Goal: Transaction & Acquisition: Book appointment/travel/reservation

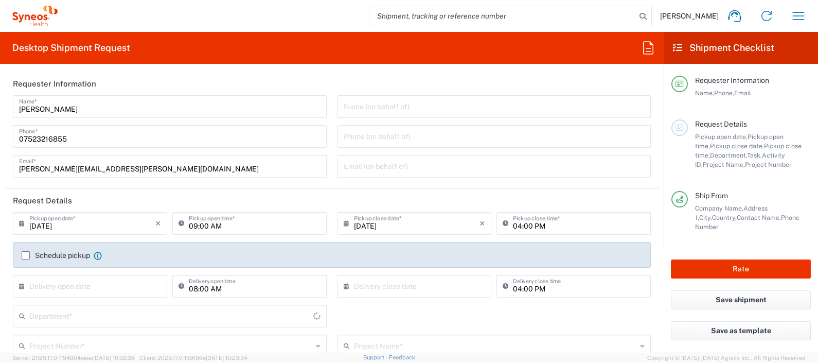
type input "[GEOGRAPHIC_DATA]"
type input "Syneos Health UK Limited"
type input "8350"
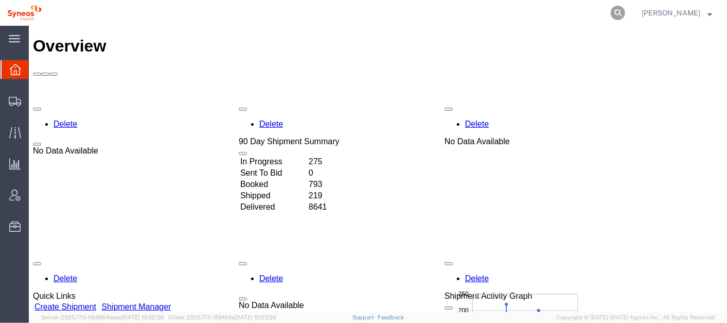
click at [625, 9] on icon at bounding box center [618, 13] width 14 height 14
paste input "391866251575"
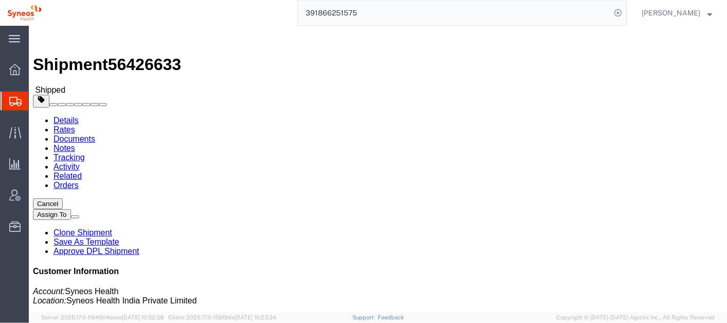
click b "IXUA"
copy b "IXUA"
click at [385, 11] on input "391866251575" at bounding box center [454, 13] width 313 height 25
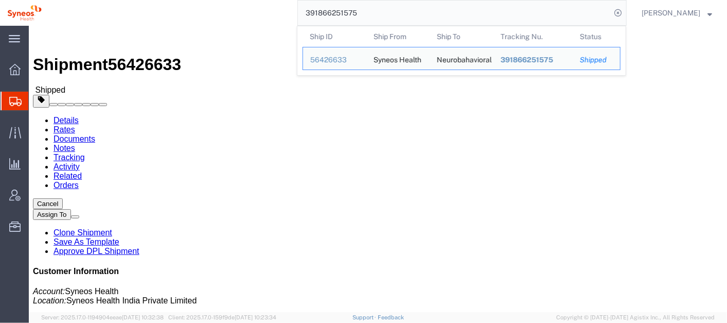
click at [385, 11] on input "391866251575" at bounding box center [454, 13] width 313 height 25
paste input "191922"
click at [396, 4] on input "391866191922" at bounding box center [454, 13] width 313 height 25
paste input "25120"
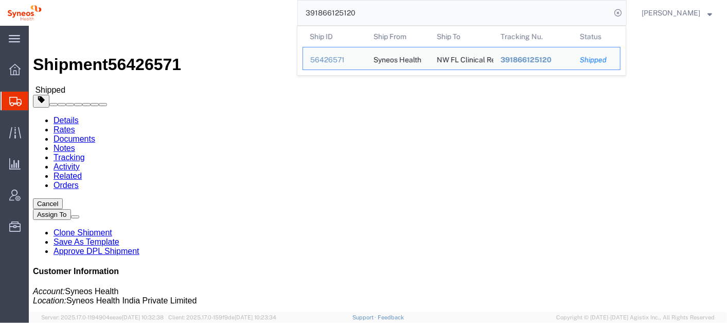
click at [378, 15] on input "391866125120" at bounding box center [454, 13] width 313 height 25
click at [377, 15] on input "391866125120" at bounding box center [454, 13] width 313 height 25
paste input "06196"
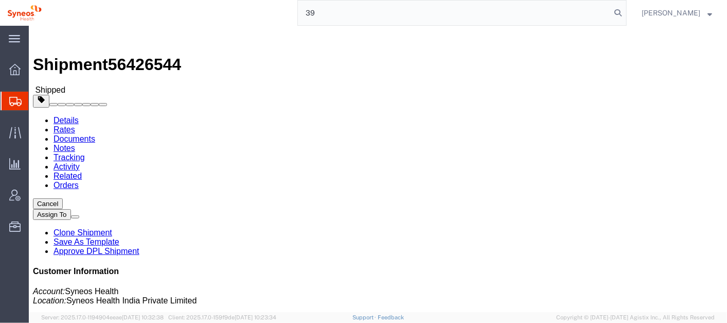
type input "3"
paste input "391864064095"
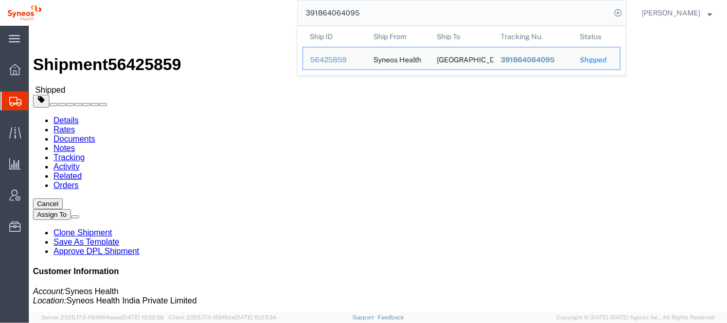
click at [408, 11] on input "391864064095" at bounding box center [454, 13] width 313 height 25
click at [409, 11] on input "391864064095" at bounding box center [454, 13] width 313 height 25
paste input "3891500"
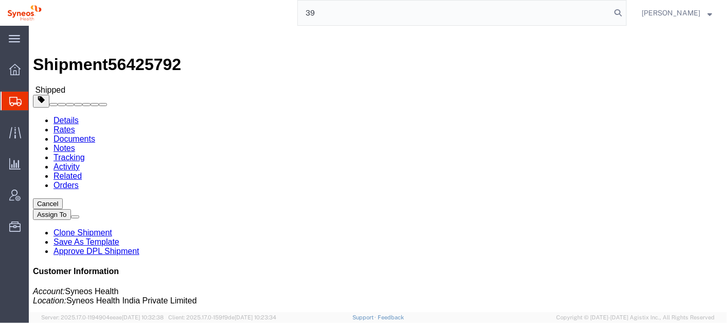
type input "3"
paste input "391865999642"
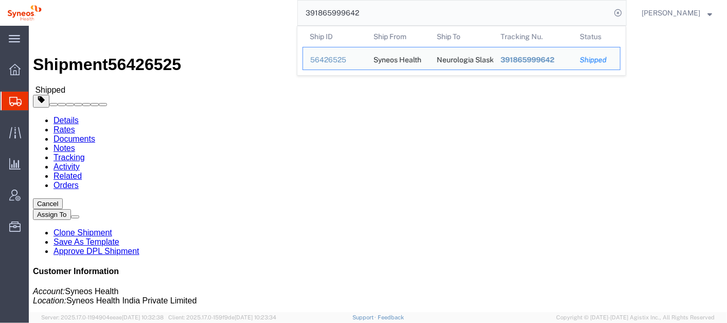
click at [414, 15] on input "391865999642" at bounding box center [454, 13] width 313 height 25
paste input "27150"
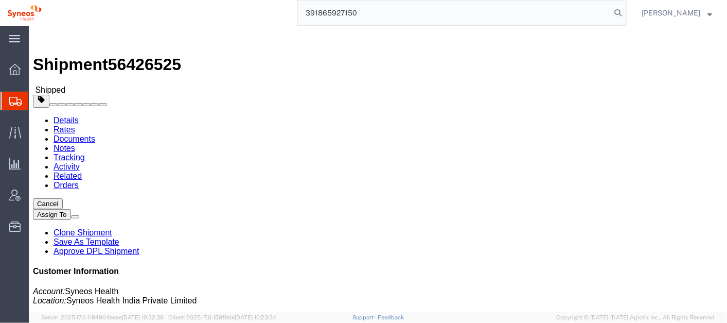
type input "391865927150"
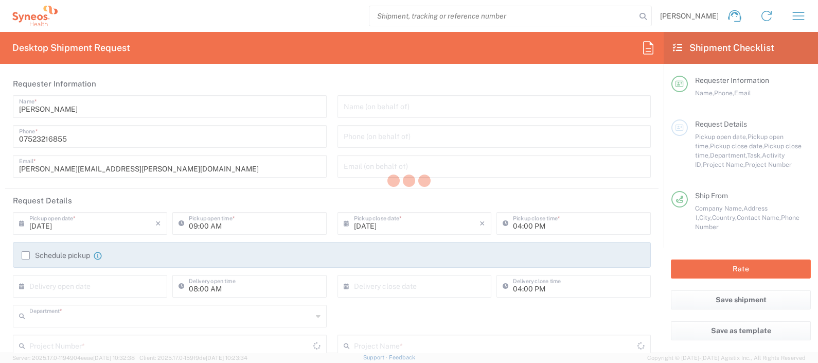
type input "8350"
type input "[GEOGRAPHIC_DATA]"
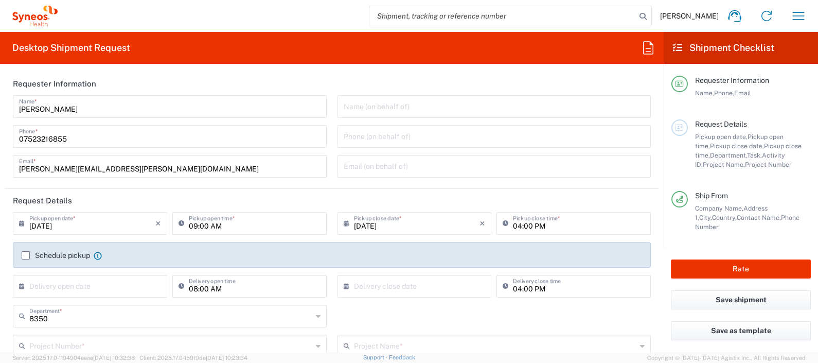
type input "Syneos Health UK Limited"
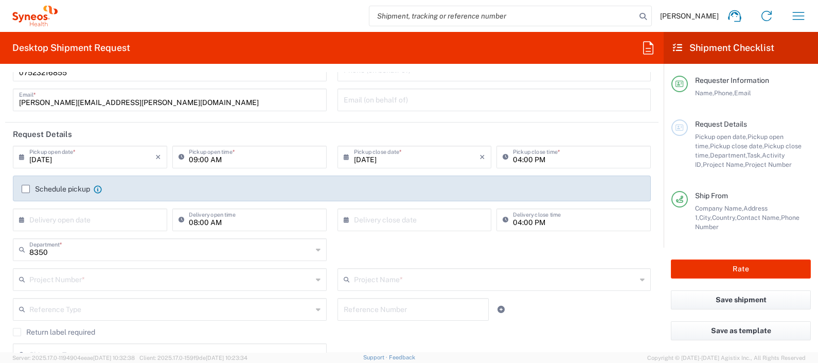
scroll to position [61, 0]
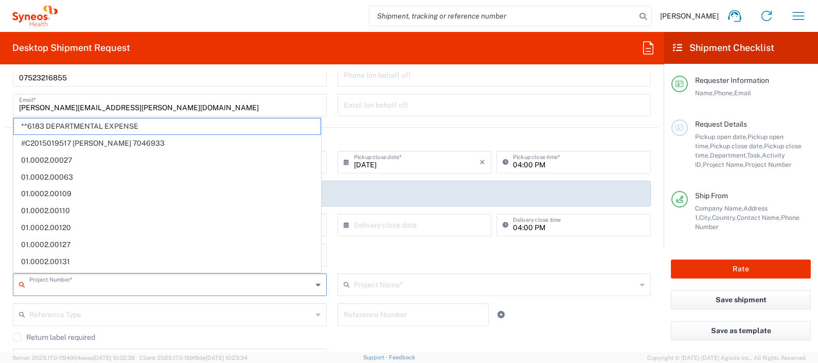
click at [116, 282] on input "text" at bounding box center [170, 284] width 283 height 18
type input "8350"
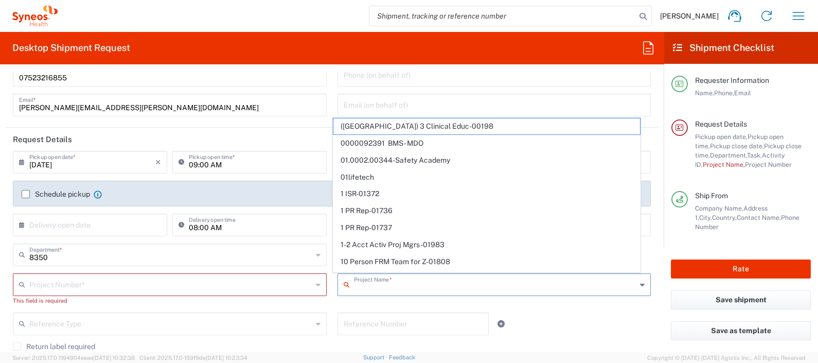
click at [105, 280] on input "text" at bounding box center [170, 284] width 283 height 18
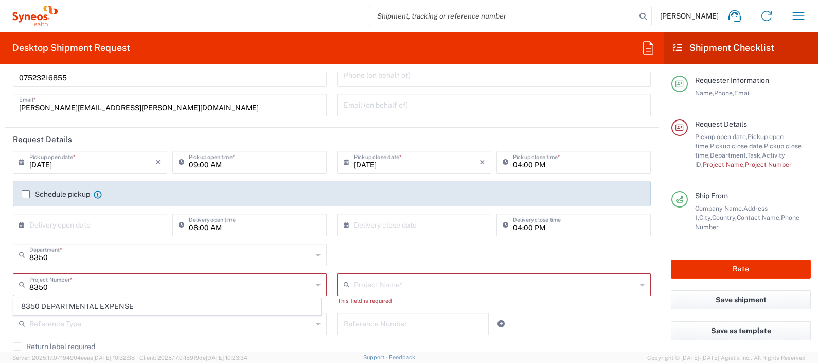
click at [105, 301] on span "8350 DEPARTMENTAL EXPENSE" at bounding box center [167, 306] width 307 height 16
type input "8350 DEPARTMENTAL EXPENSE"
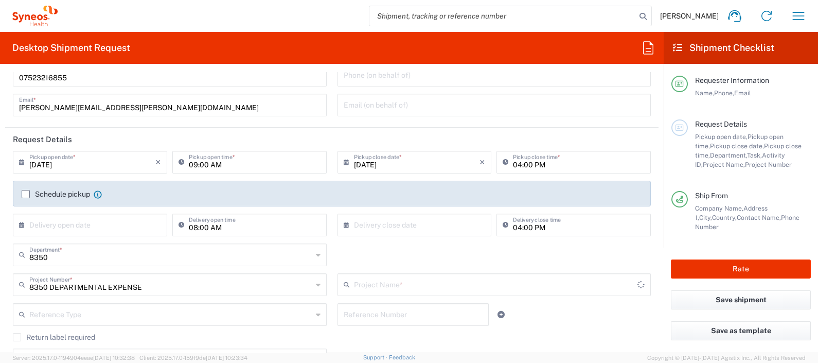
type input "8350 DEPARTMENTAL EXPENSE"
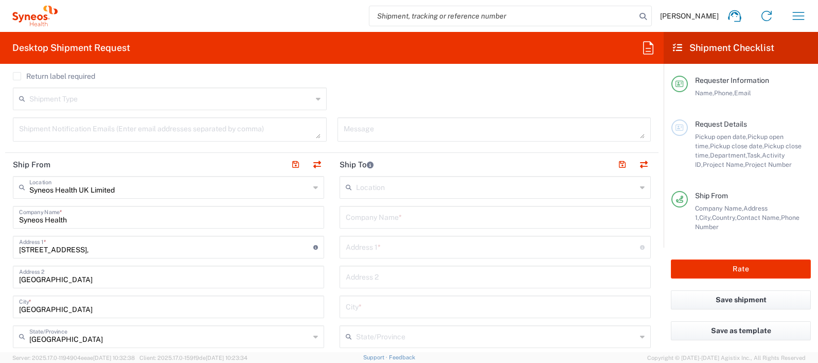
scroll to position [325, 0]
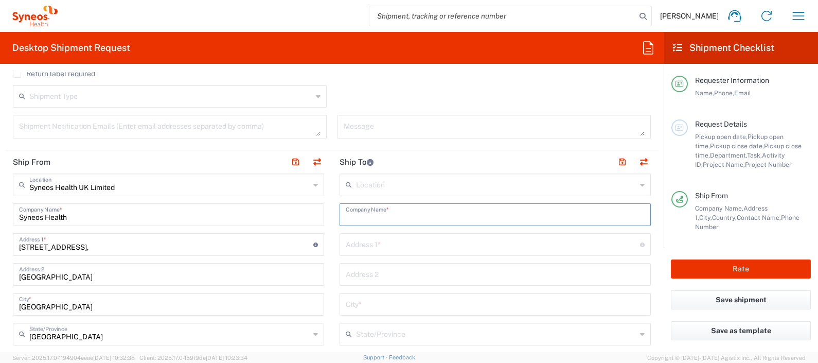
click at [401, 216] on input "text" at bounding box center [495, 214] width 299 height 18
type input "H"
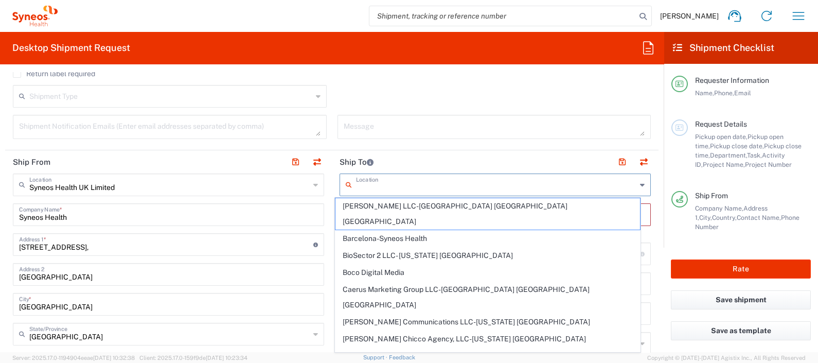
click at [400, 184] on input "text" at bounding box center [496, 184] width 280 height 18
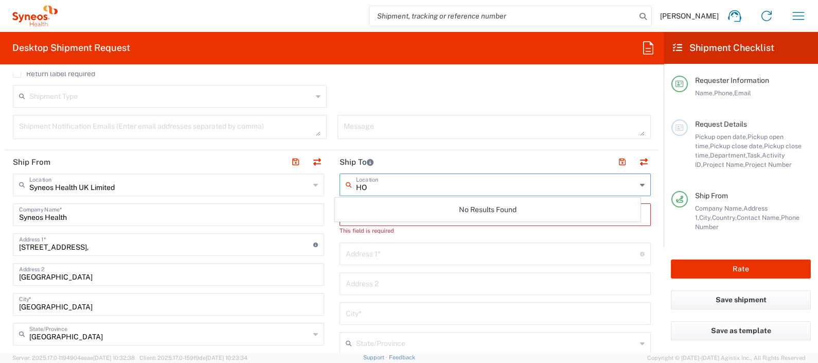
type input "H"
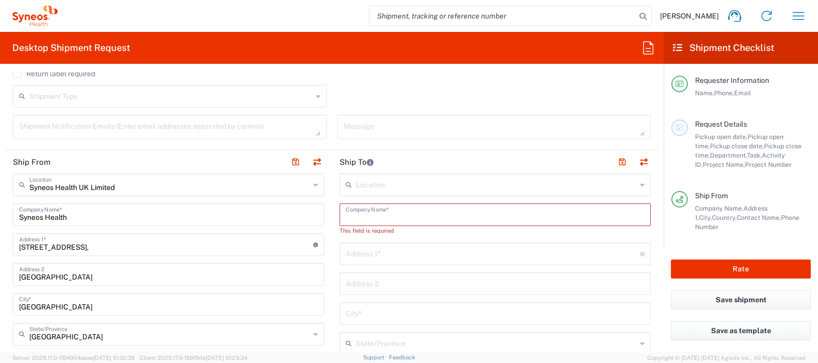
click at [391, 214] on input "text" at bounding box center [495, 214] width 299 height 18
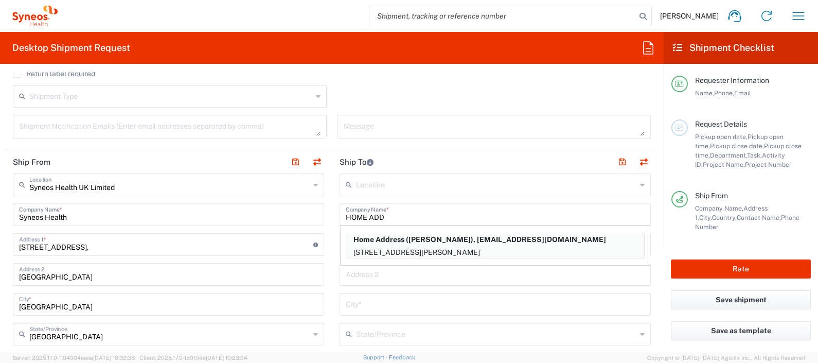
click at [395, 253] on p "42 ALDRIDGE ROAD, SLOUGH, Hampshire, ENG, SL2 1TJ, GB" at bounding box center [495, 252] width 298 height 13
type input "Home Address"
type input "[STREET_ADDRESS][PERSON_NAME]"
type input "SLOUGH"
type input "[GEOGRAPHIC_DATA]"
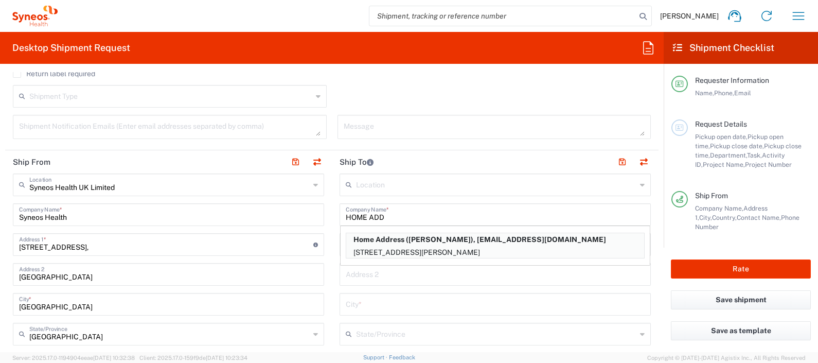
type input "[GEOGRAPHIC_DATA]"
type input "SL2 1TJ"
type input "[PERSON_NAME]"
type input "07523216855"
type input "[EMAIL_ADDRESS][DOMAIN_NAME]"
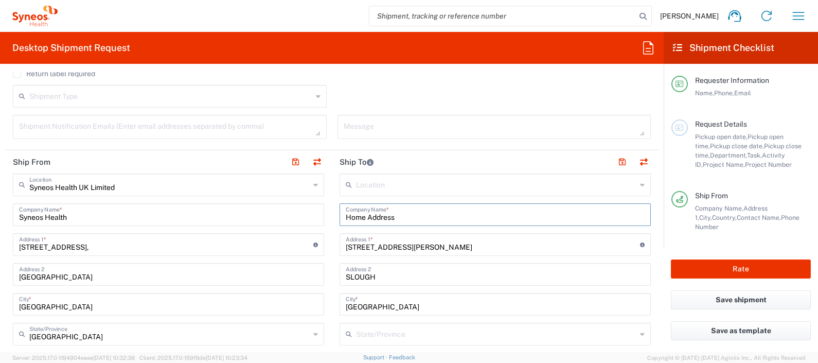
type input "[GEOGRAPHIC_DATA]"
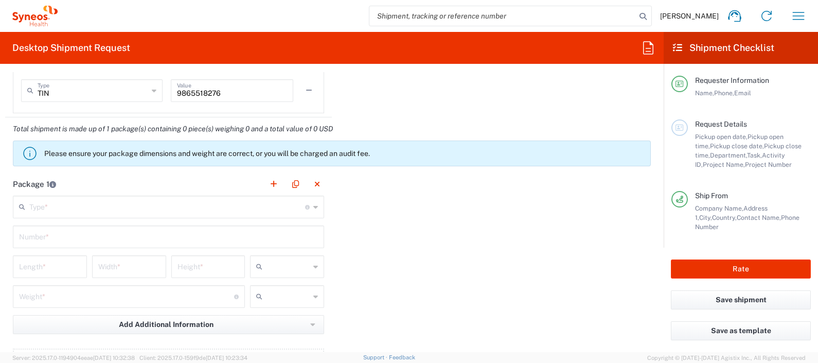
scroll to position [884, 0]
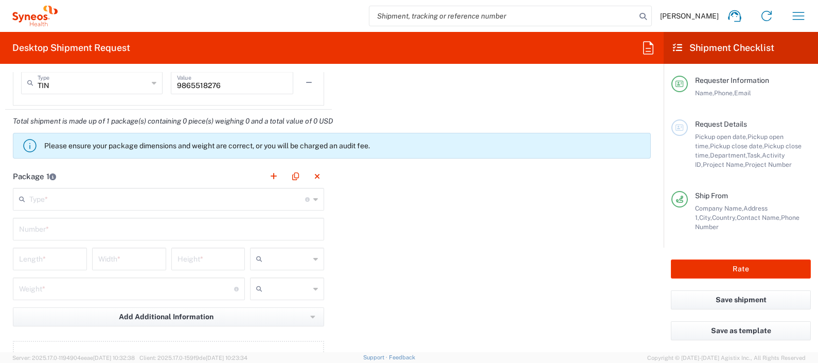
click at [673, 248] on div "Rate" at bounding box center [741, 268] width 154 height 43
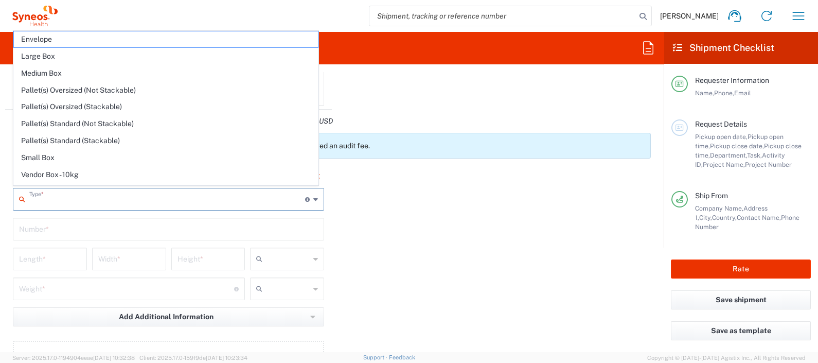
click at [234, 193] on input "text" at bounding box center [167, 198] width 276 height 18
click at [133, 36] on span "Envelope" at bounding box center [166, 39] width 304 height 16
type input "Envelope"
type input "1"
type input "9.5"
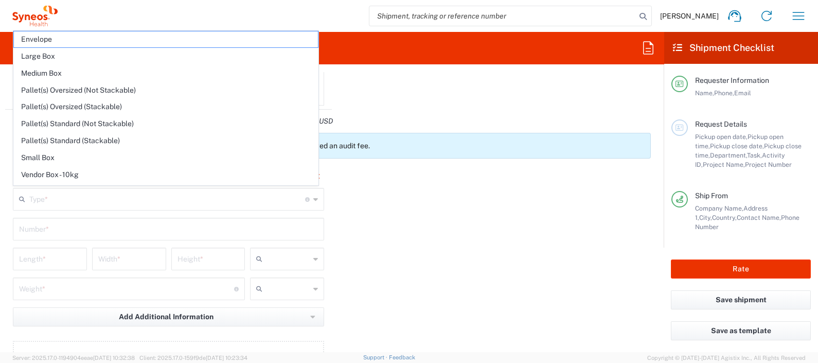
type input "12.5"
type input "0.25"
type input "in"
type input "0.45"
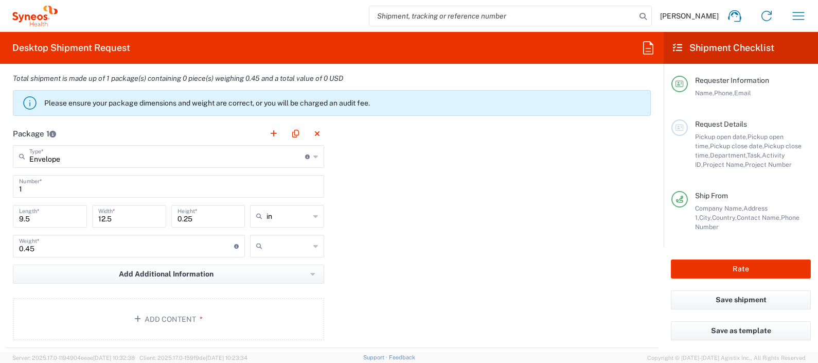
scroll to position [943, 0]
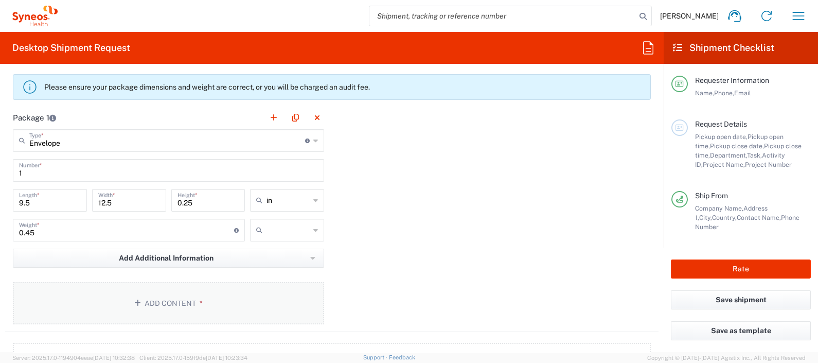
click at [169, 298] on button "Add Content *" at bounding box center [168, 303] width 311 height 42
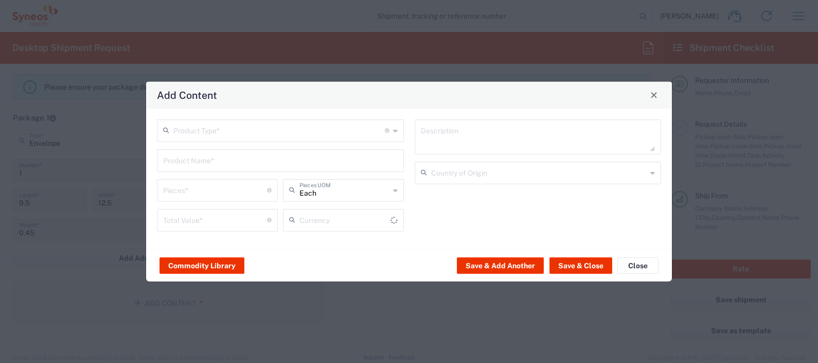
type input "US Dollar"
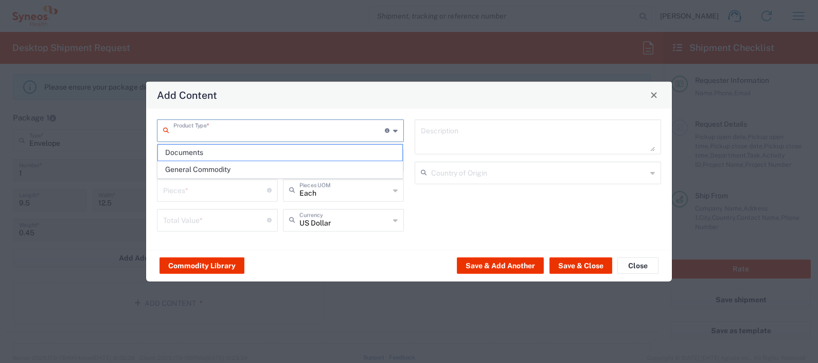
click at [264, 127] on input "text" at bounding box center [278, 129] width 211 height 18
click at [244, 153] on span "Documents" at bounding box center [280, 153] width 245 height 16
type input "Documents"
type input "1"
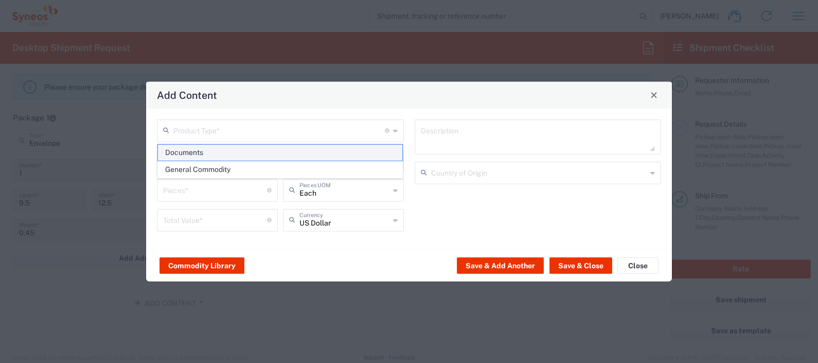
type input "1"
type textarea "Documents"
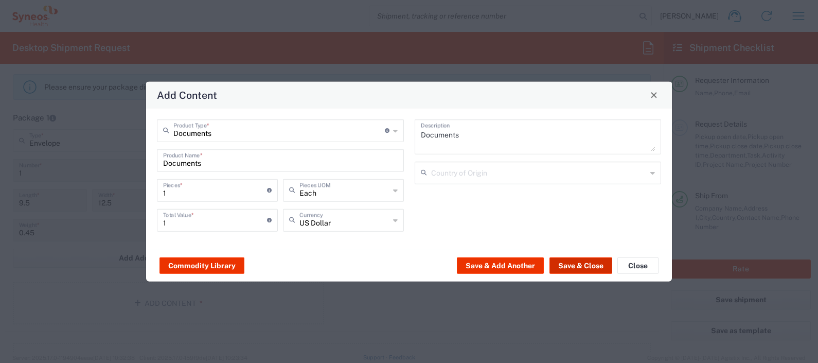
click at [577, 266] on button "Save & Close" at bounding box center [580, 265] width 63 height 16
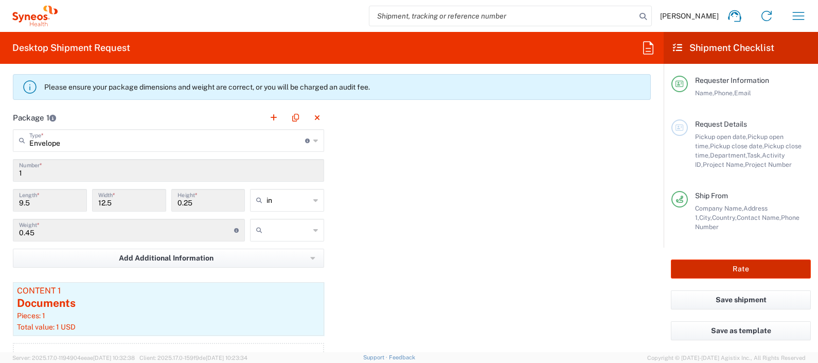
click at [721, 267] on button "Rate" at bounding box center [741, 268] width 140 height 19
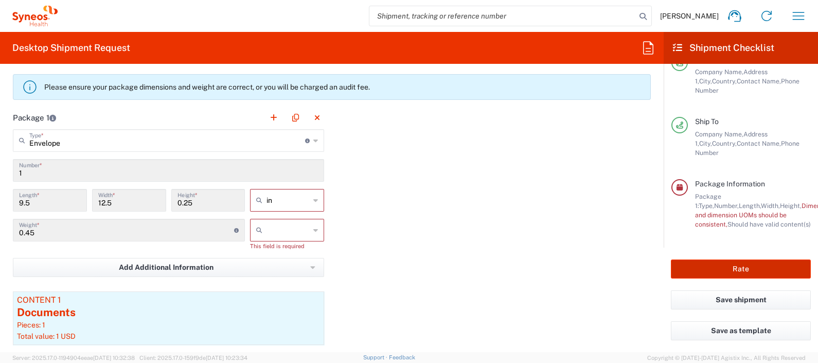
scroll to position [148, 0]
type input "8350 DEPARTMENTAL EXPENSE"
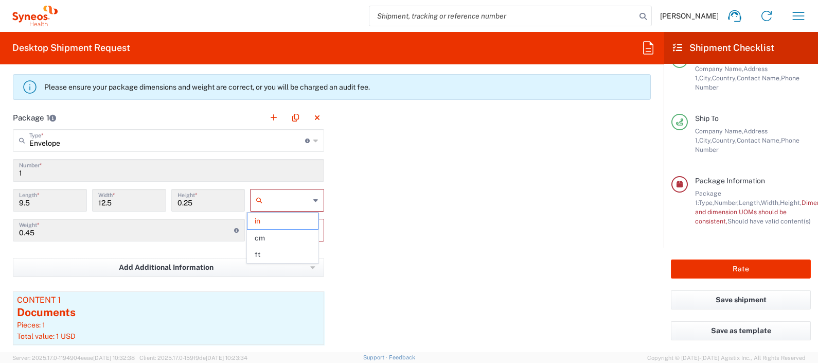
click at [301, 193] on input "text" at bounding box center [287, 200] width 43 height 16
click at [271, 237] on span "cm" at bounding box center [282, 238] width 70 height 16
type input "24.13"
type input "31.75"
type input "0.64"
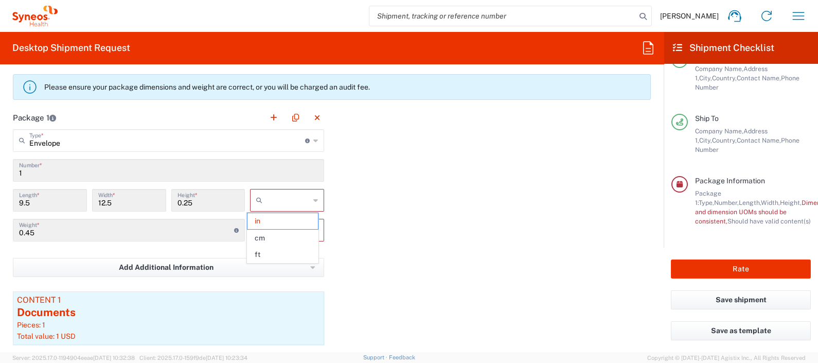
type input "cm"
click at [277, 225] on input "text" at bounding box center [287, 230] width 43 height 16
click at [276, 251] on span "kgs" at bounding box center [282, 251] width 70 height 16
type input "kgs"
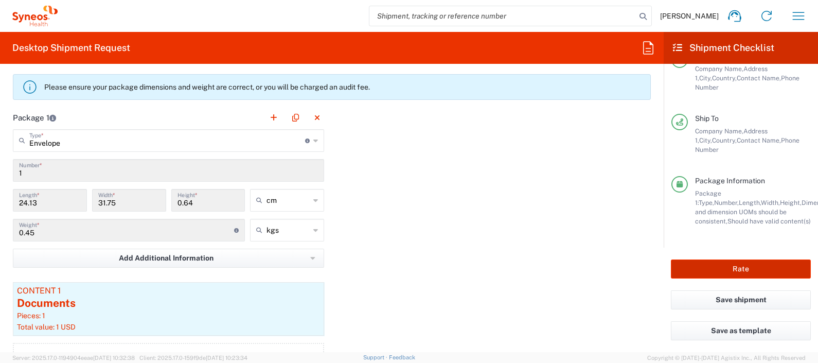
click at [725, 260] on button "Rate" at bounding box center [741, 268] width 140 height 19
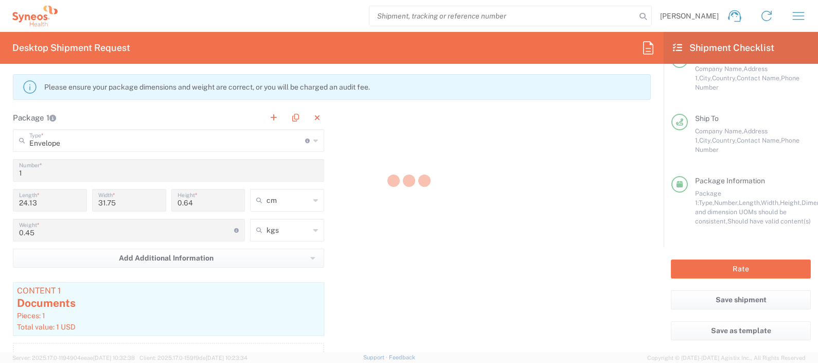
click at [729, 267] on div at bounding box center [409, 181] width 818 height 363
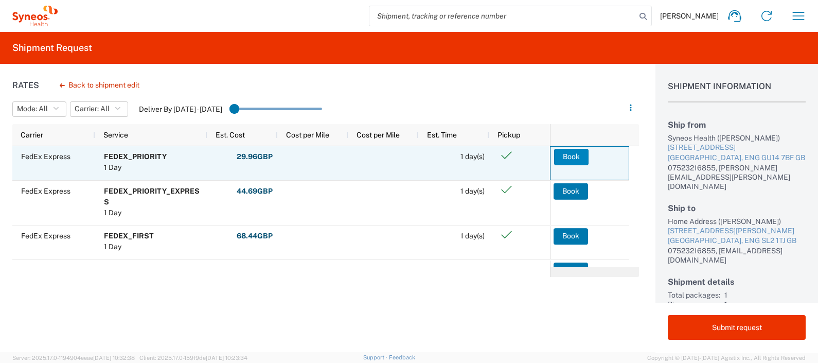
click at [572, 155] on button "Book" at bounding box center [571, 157] width 34 height 16
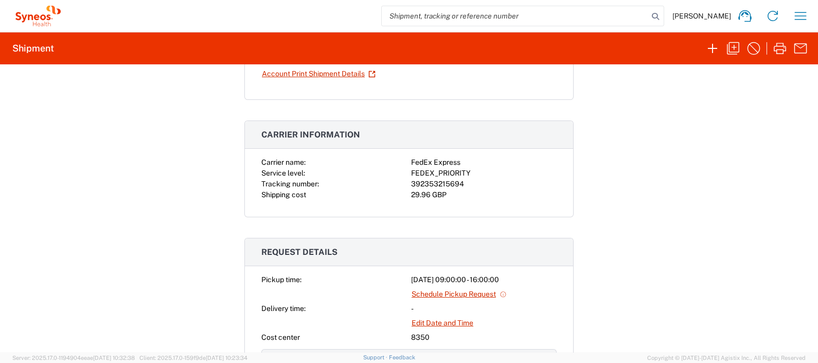
scroll to position [144, 0]
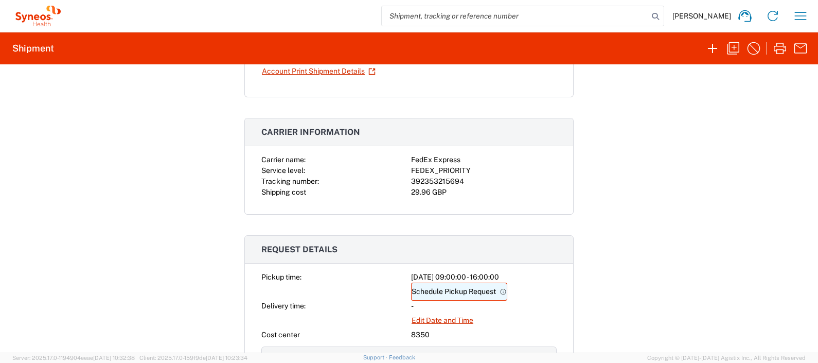
click at [483, 291] on link "Schedule Pickup Request" at bounding box center [459, 291] width 96 height 18
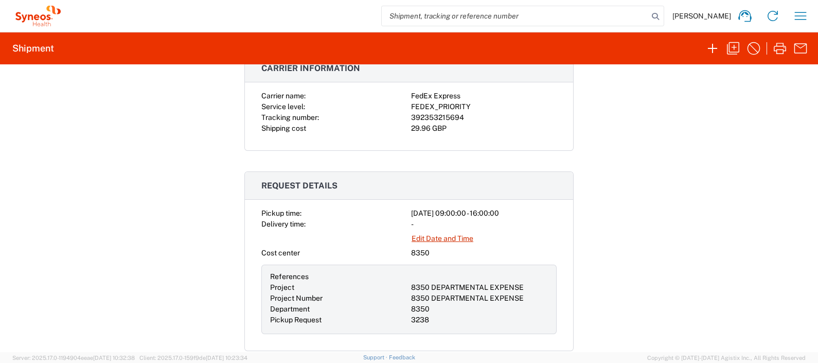
scroll to position [212, 0]
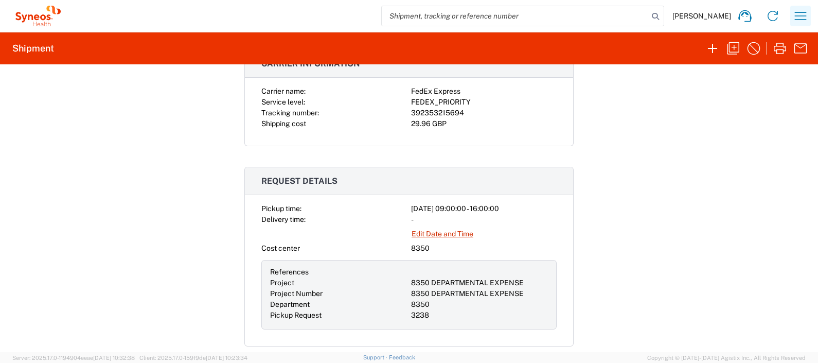
click at [797, 19] on icon "button" at bounding box center [800, 16] width 16 height 16
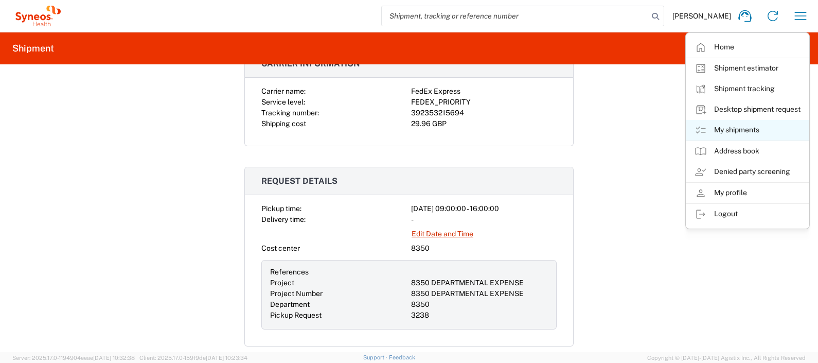
click at [747, 128] on link "My shipments" at bounding box center [747, 130] width 122 height 21
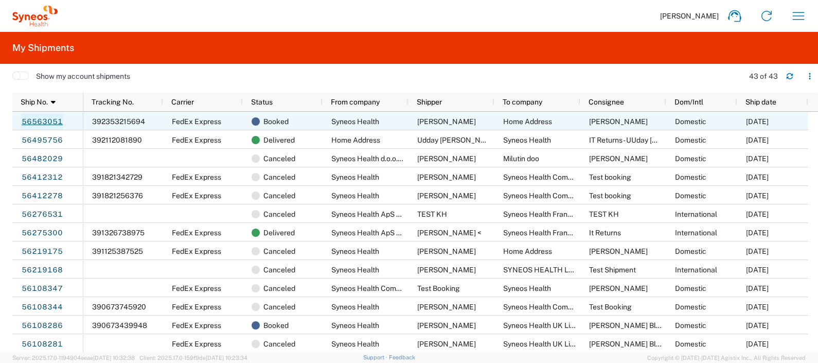
click at [42, 118] on link "56563051" at bounding box center [42, 122] width 42 height 16
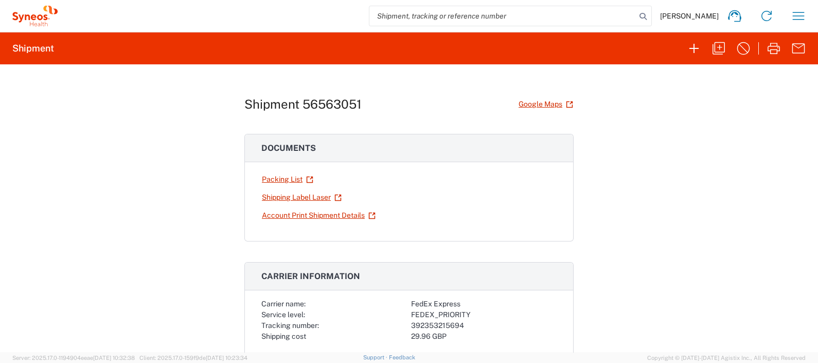
click at [798, 73] on div "Shipment 56563051 Google Maps Documents Packing List Shipping Label Laser Accou…" at bounding box center [409, 208] width 818 height 288
click at [743, 43] on icon "button" at bounding box center [743, 48] width 16 height 16
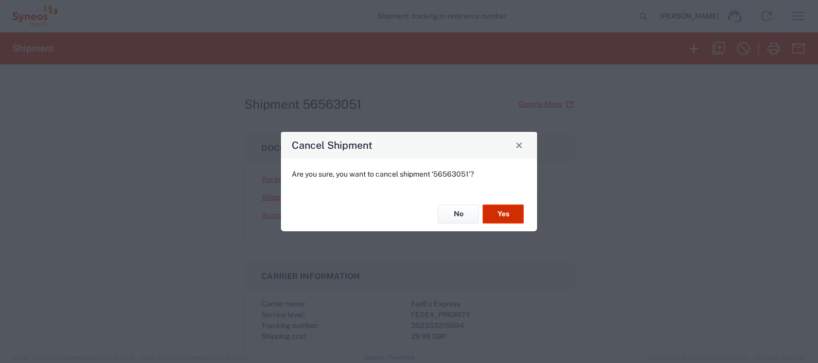
click at [497, 210] on button "Yes" at bounding box center [502, 214] width 41 height 19
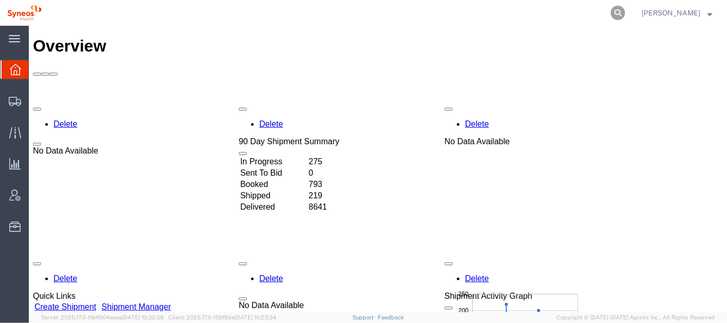
click at [625, 9] on icon at bounding box center [618, 13] width 14 height 14
paste input "391866251575"
type input "391866251575"
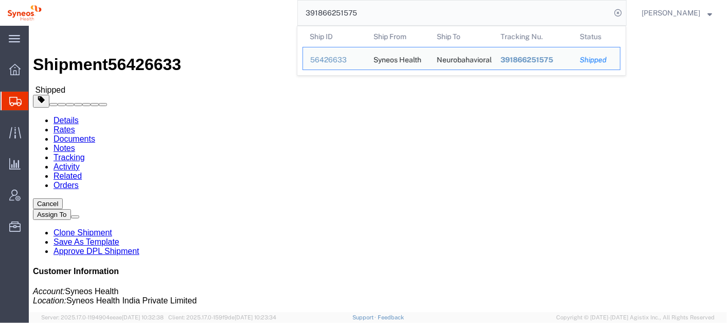
click div "Leg 1 - Small Parcel"
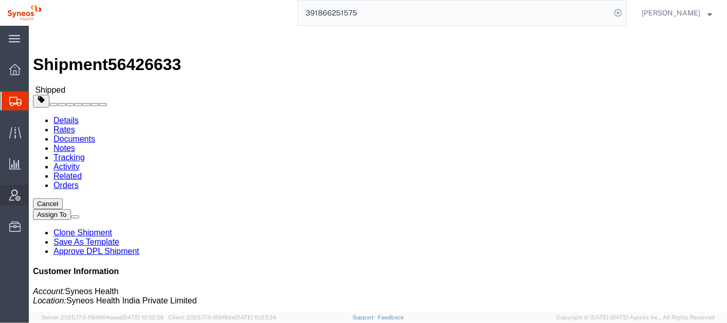
click at [35, 192] on span "Account Admin" at bounding box center [31, 195] width 7 height 21
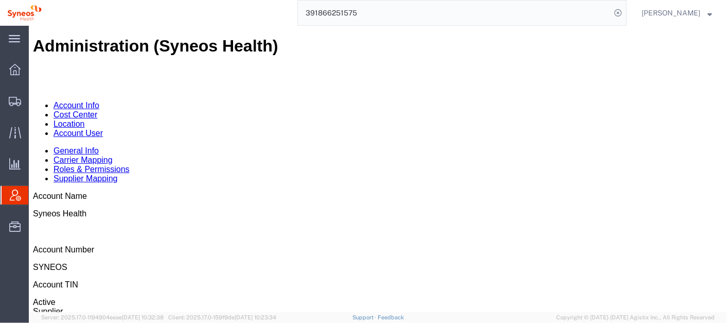
click at [102, 128] on link "Account User" at bounding box center [77, 132] width 49 height 9
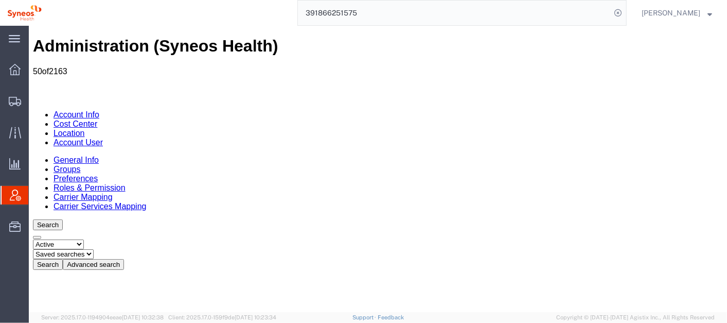
click at [123, 258] on button "Advanced search" at bounding box center [92, 263] width 61 height 11
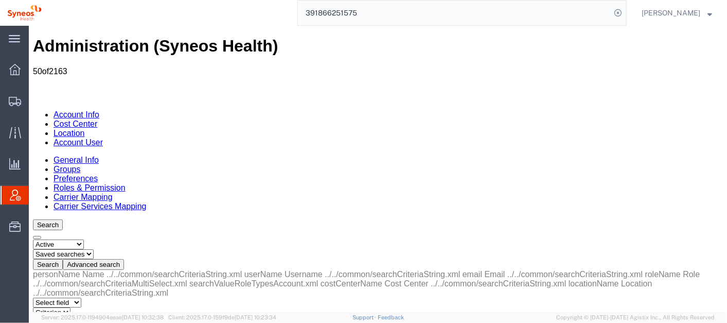
select select "email"
select select "is"
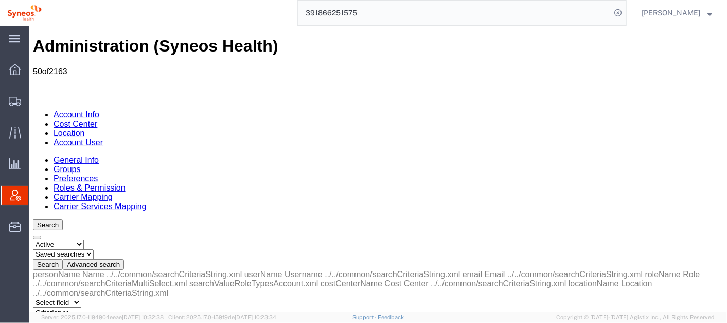
paste input "anshul.mathur@syneoshealth.com"
type input "anshul.mathur@syneoshealth.com"
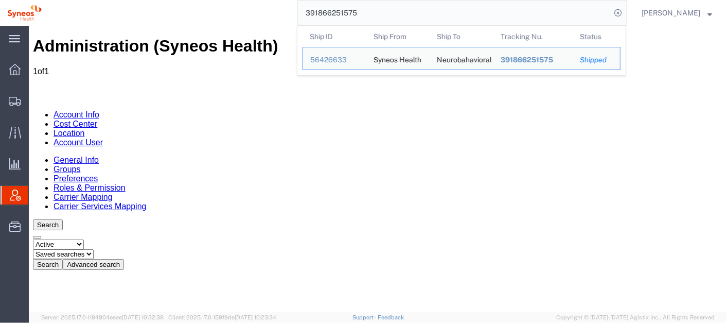
click at [391, 14] on input "391866251575" at bounding box center [454, 13] width 313 height 25
click at [344, 56] on div "56426633" at bounding box center [334, 60] width 49 height 11
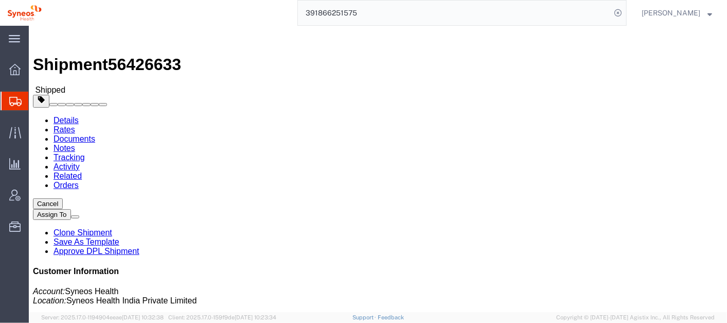
click div "Leg 1 - Small Parcel"
click div "Ship From Syneos Health (Vaibhav Sanghai) Row House number -2, Raaj Valley Soci…"
click div "Leg 1 - Small Parcel"
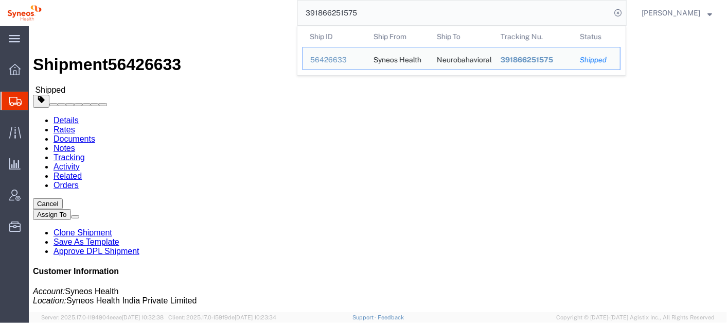
click at [378, 12] on input "391866251575" at bounding box center [454, 13] width 313 height 25
paste input "56563051"
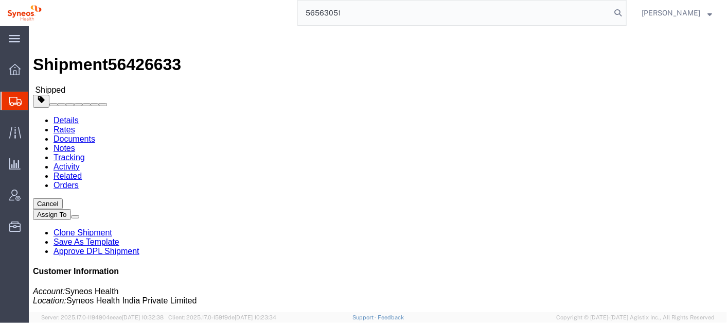
type input "56563051"
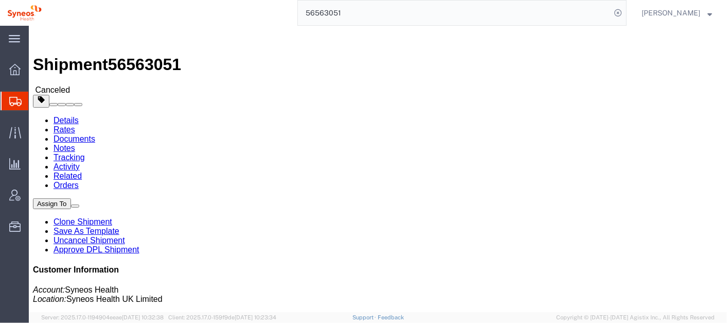
click link "Clone Shipment"
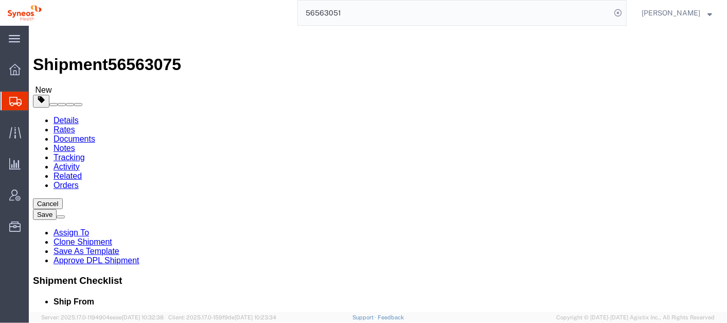
select select "61570"
select select
click button "Rate Shipment"
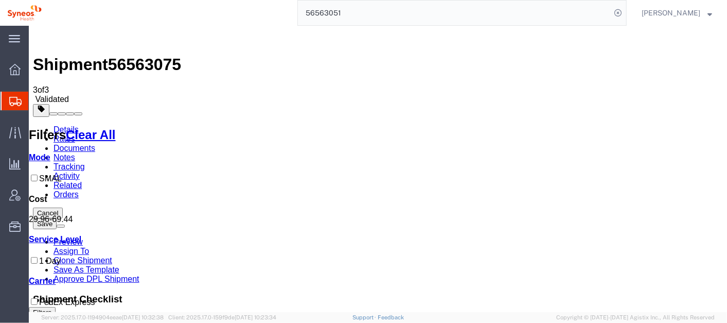
click at [66, 124] on link "Details" at bounding box center [65, 128] width 25 height 9
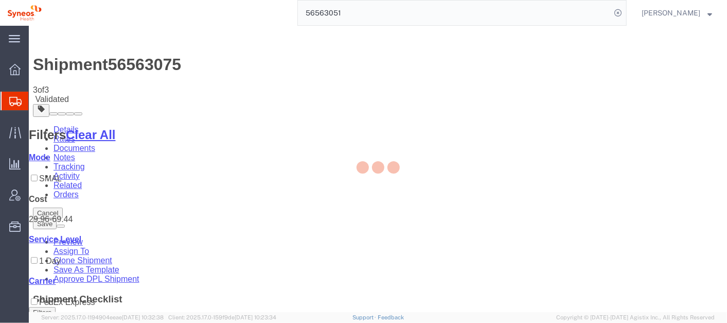
select select "61570"
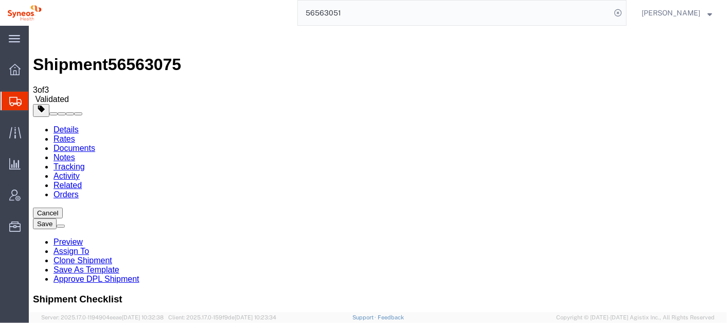
click button
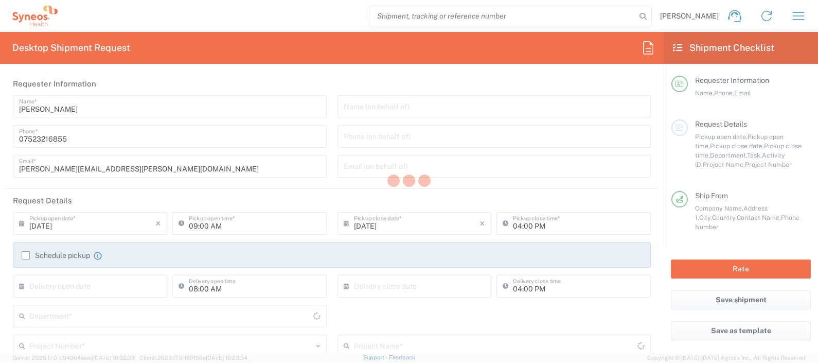
type input "8350"
type input "England"
type input "[GEOGRAPHIC_DATA]"
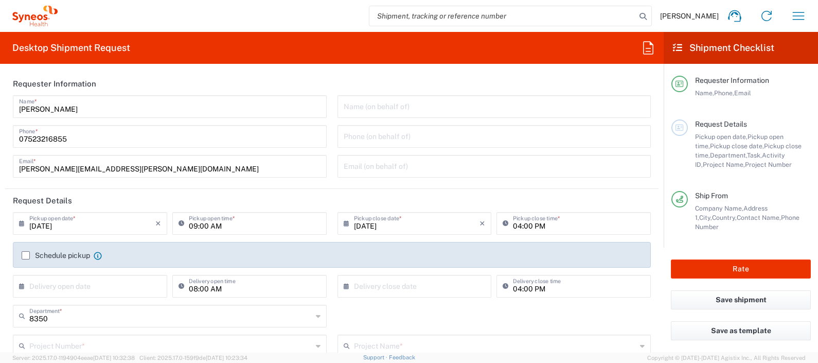
type input "Syneos Health UK Limited"
click at [788, 16] on button "button" at bounding box center [798, 16] width 25 height 25
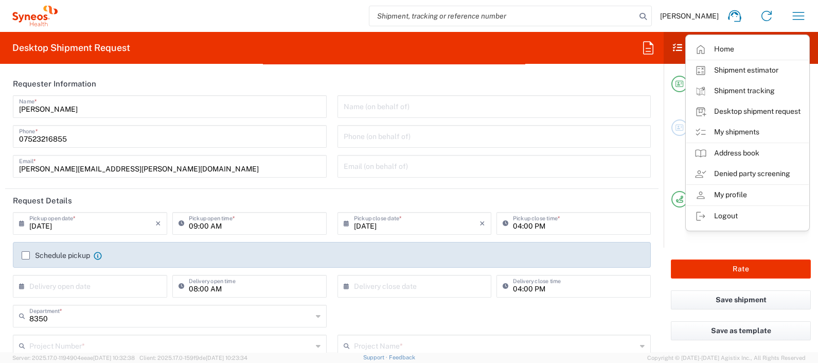
click at [720, 122] on link "My shipments" at bounding box center [747, 132] width 122 height 21
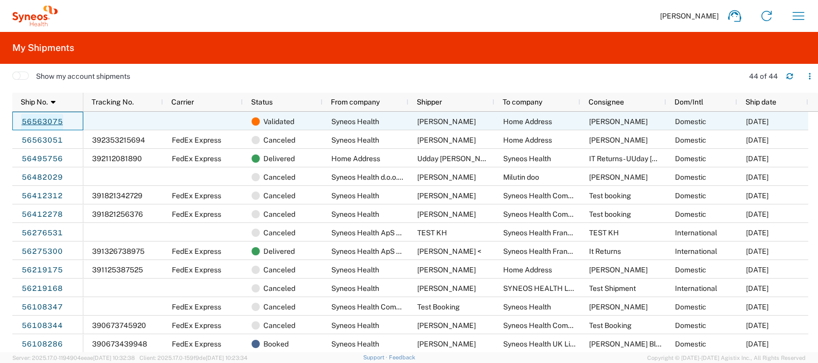
click at [49, 118] on link "56563075" at bounding box center [42, 122] width 42 height 16
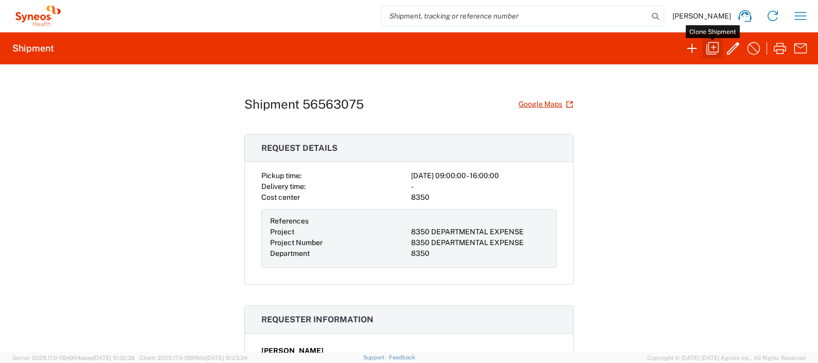
click at [710, 44] on icon "button" at bounding box center [712, 48] width 16 height 16
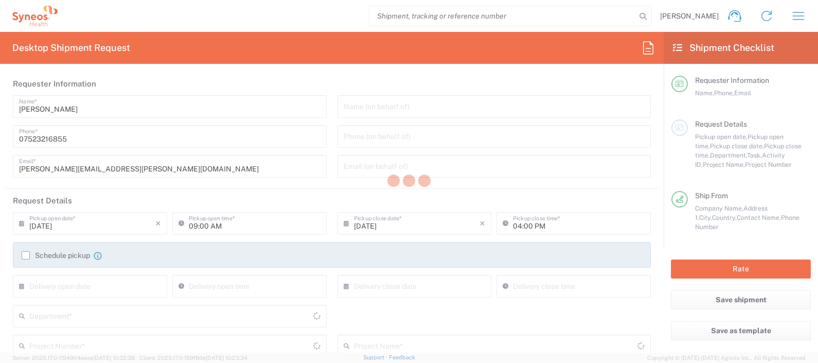
type input "8350"
type input "8350 DEPARTMENTAL EXPENSE"
type input "[GEOGRAPHIC_DATA]"
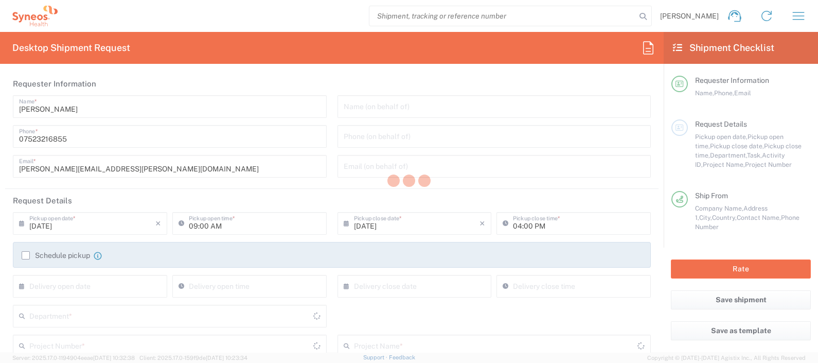
type input "Envelope"
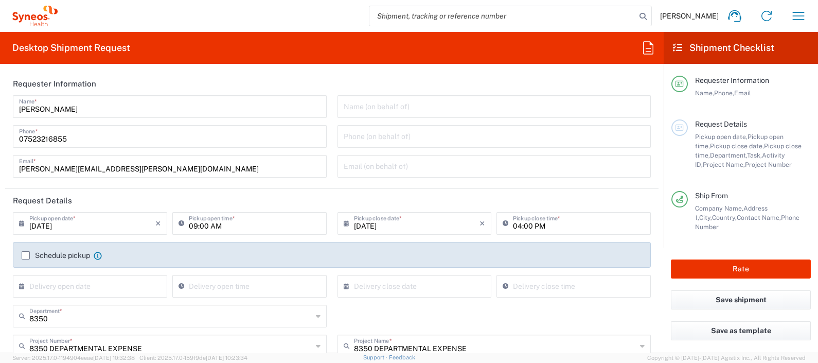
click at [28, 253] on label "Schedule pickup" at bounding box center [56, 255] width 68 height 8
click at [26, 255] on input "Schedule pickup" at bounding box center [26, 255] width 0 height 0
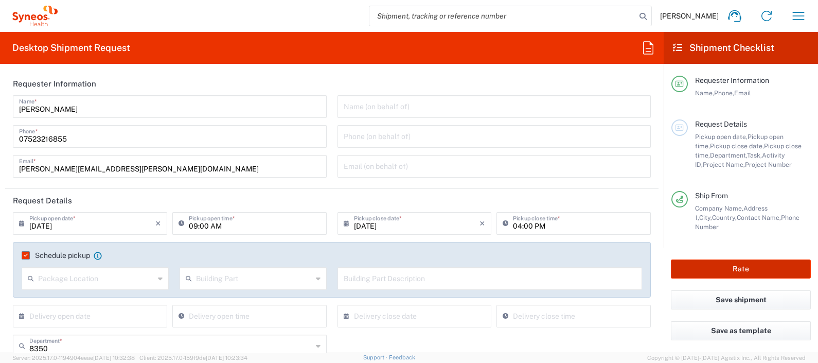
click at [713, 265] on button "Rate" at bounding box center [741, 268] width 140 height 19
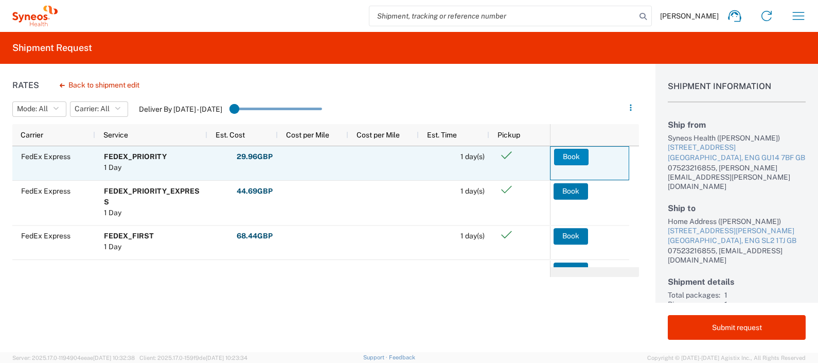
click at [575, 149] on button "Book" at bounding box center [571, 157] width 34 height 16
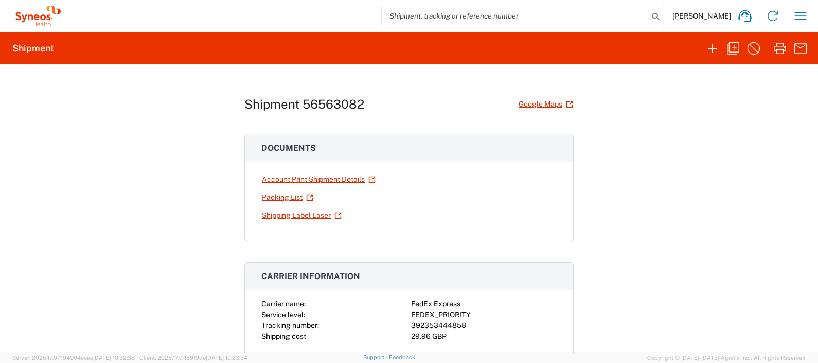
click at [324, 103] on h1 "Shipment 56563082" at bounding box center [304, 104] width 120 height 15
copy h1 "56563082"
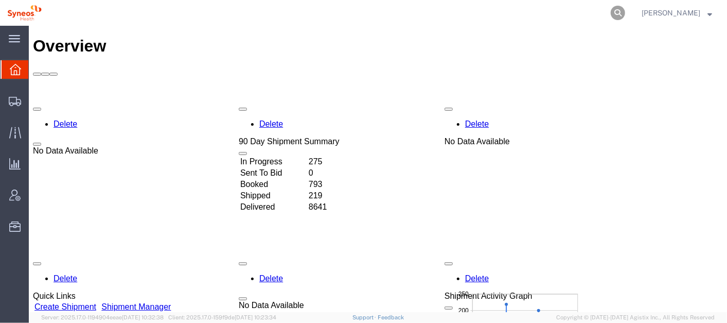
click at [625, 10] on icon at bounding box center [618, 13] width 14 height 14
paste input "56563082"
type input "56563082"
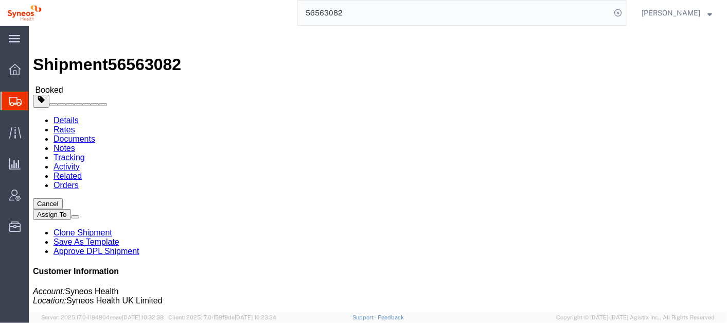
click div "Ship From Syneos Health ([PERSON_NAME]) [STREET_ADDRESS] 07523216855 [PERSON_NA…"
click button "Cancel"
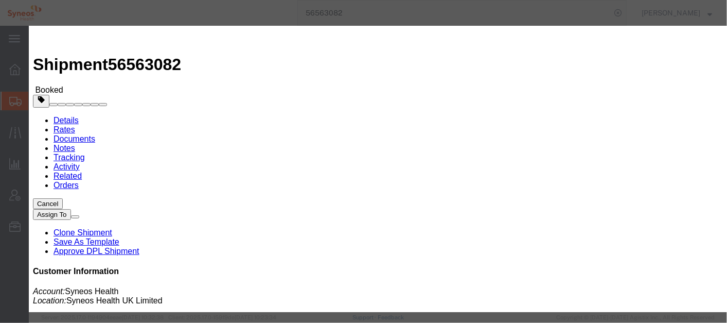
click button "Yes"
